Goal: Task Accomplishment & Management: Use online tool/utility

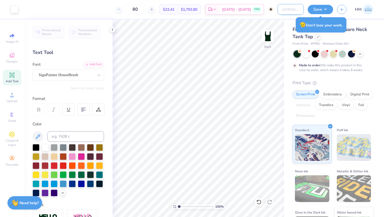
click at [282, 9] on input "Design Title" at bounding box center [291, 9] width 26 height 11
type input "Phi Mu Sisterhood Retreat Tank"
click at [326, 7] on button "Save" at bounding box center [320, 8] width 25 height 9
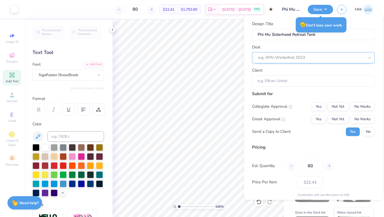
click at [272, 57] on div at bounding box center [311, 57] width 106 height 7
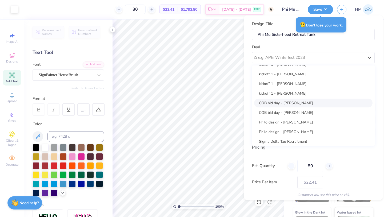
scroll to position [135, 0]
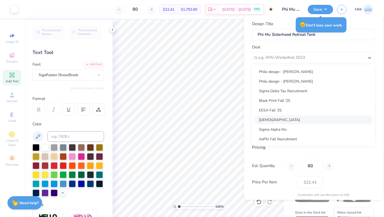
click at [266, 116] on div "[DEMOGRAPHIC_DATA]" at bounding box center [313, 119] width 118 height 9
type input "[PERSON_NAME]"
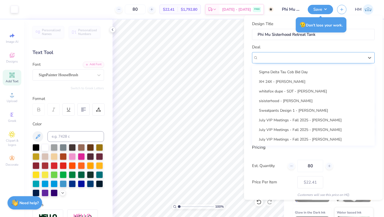
click at [278, 55] on div "[DEMOGRAPHIC_DATA]" at bounding box center [311, 57] width 107 height 8
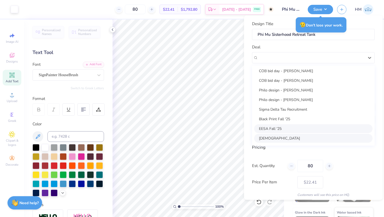
click at [264, 127] on div "EESA Fall '25" at bounding box center [313, 128] width 118 height 9
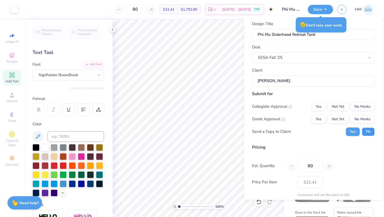
click at [368, 132] on button "No" at bounding box center [368, 131] width 13 height 9
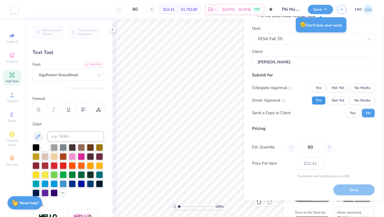
click at [321, 102] on button "Yes" at bounding box center [319, 100] width 14 height 9
click at [374, 85] on button "No Marks" at bounding box center [363, 88] width 24 height 9
click at [343, 187] on button "Save" at bounding box center [353, 189] width 41 height 11
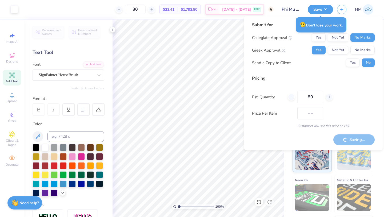
type input "$22.41"
